Goal: Check status: Check status

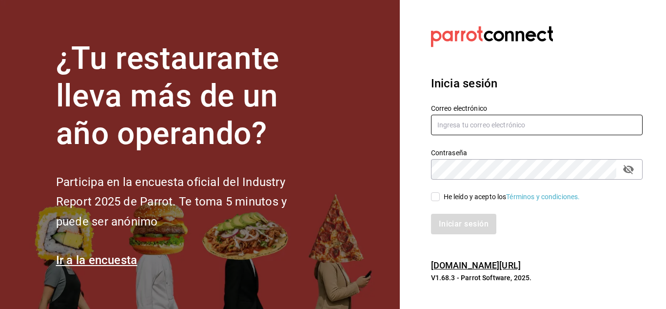
type input "restauranteladuena@hotmail.com"
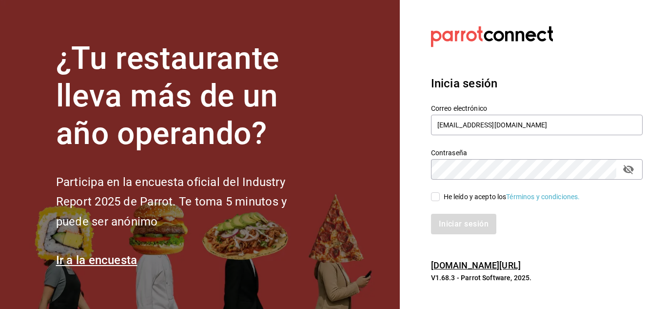
click at [436, 192] on input "He leído y acepto los Términos y condiciones." at bounding box center [435, 196] width 9 height 9
checkbox input "true"
click at [443, 221] on button "Iniciar sesión" at bounding box center [464, 223] width 66 height 20
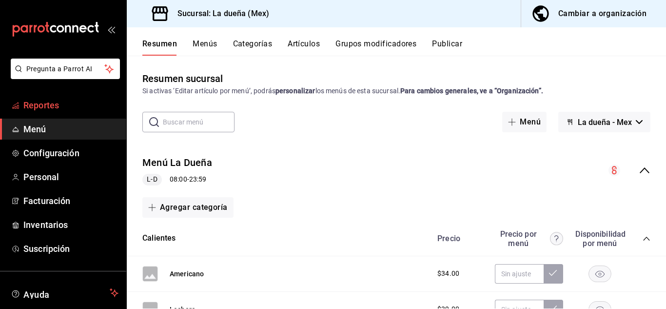
click at [50, 109] on span "Reportes" at bounding box center [70, 104] width 95 height 13
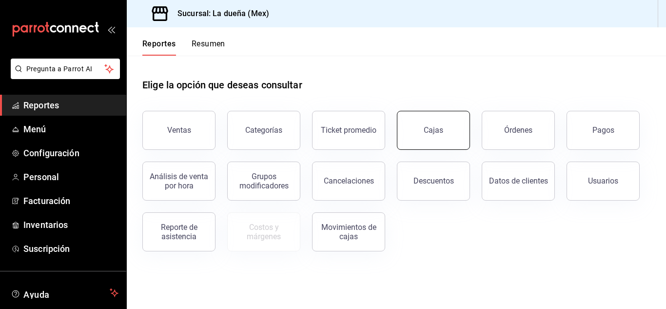
click at [436, 127] on div "Cajas" at bounding box center [433, 129] width 19 height 9
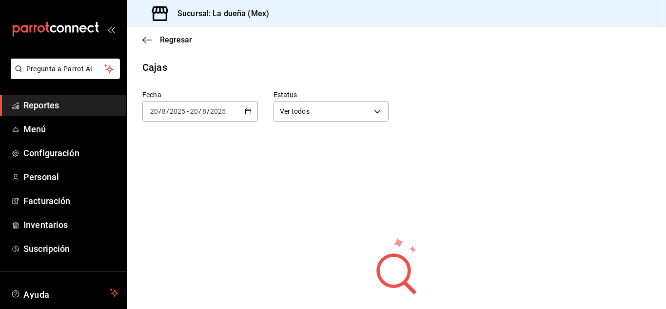
click at [247, 113] on icon "button" at bounding box center [248, 111] width 7 height 7
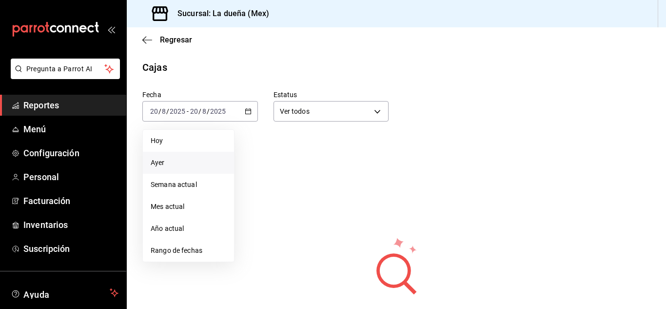
click at [167, 163] on span "Ayer" at bounding box center [189, 162] width 76 height 10
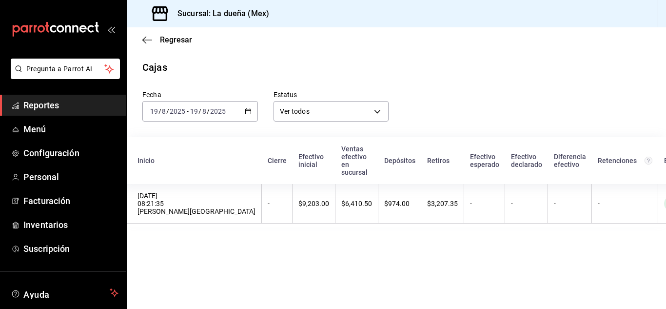
scroll to position [0, 6]
click at [247, 110] on icon "button" at bounding box center [248, 111] width 7 height 7
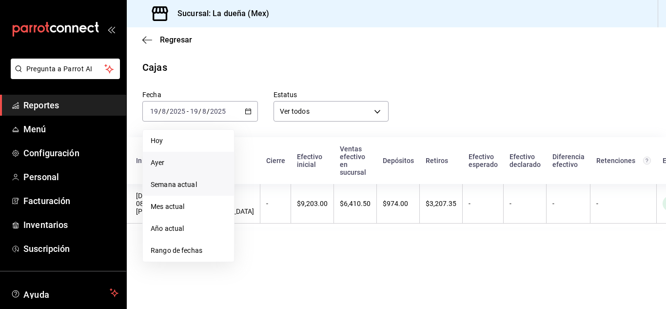
click at [201, 186] on span "Semana actual" at bounding box center [189, 184] width 76 height 10
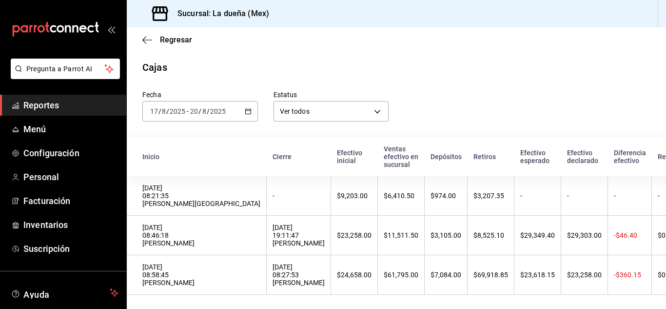
click at [64, 106] on span "Reportes" at bounding box center [70, 104] width 95 height 13
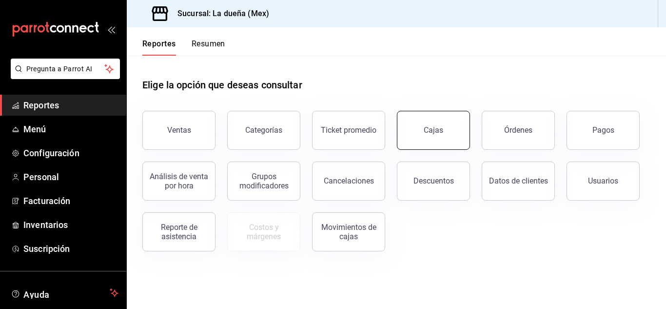
click at [435, 139] on button "Cajas" at bounding box center [433, 130] width 73 height 39
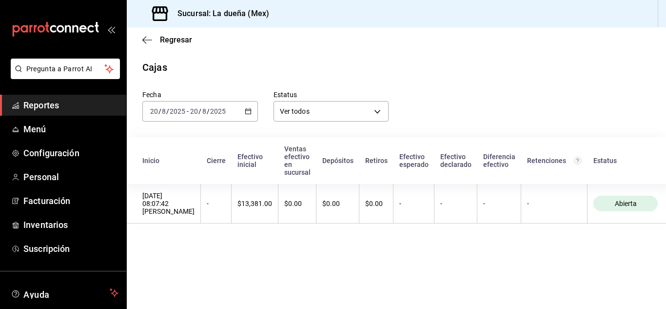
click at [249, 114] on \(Stroke\) "button" at bounding box center [248, 111] width 6 height 5
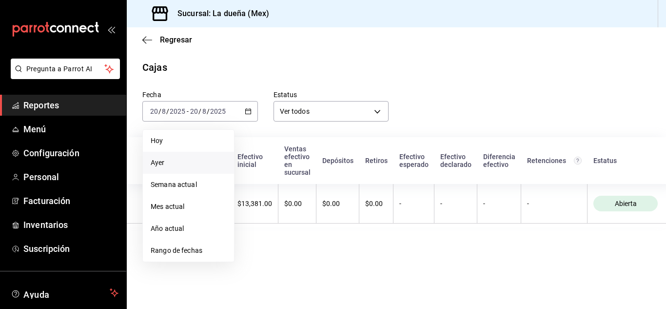
click at [152, 163] on span "Ayer" at bounding box center [189, 162] width 76 height 10
